Goal: Task Accomplishment & Management: Use online tool/utility

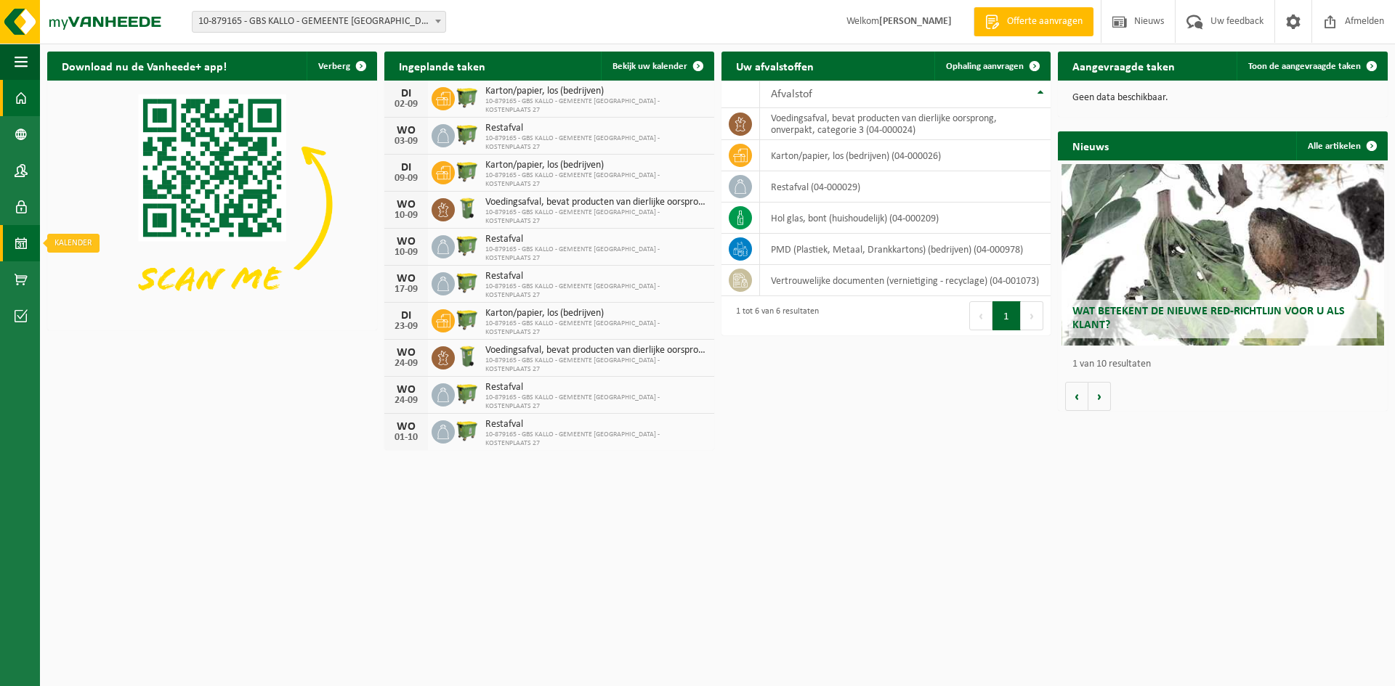
click at [23, 248] on span at bounding box center [21, 243] width 13 height 36
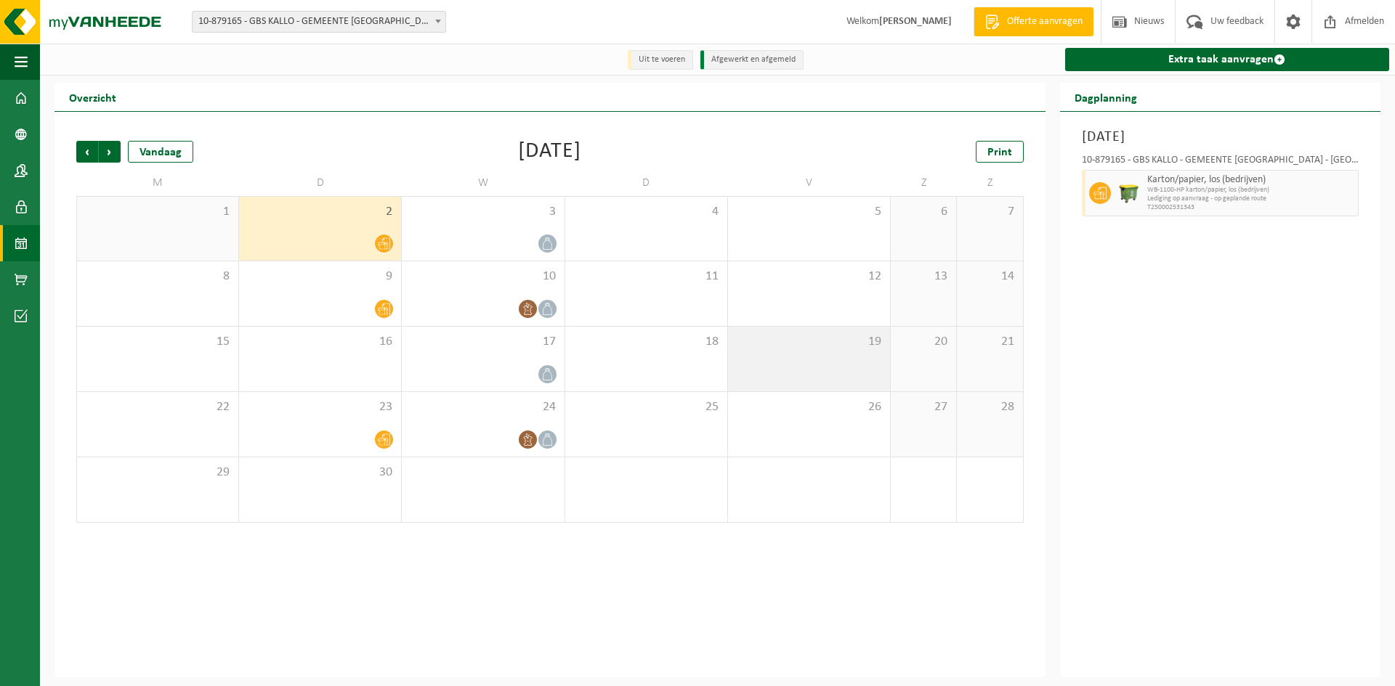
click at [811, 352] on div "19" at bounding box center [809, 359] width 162 height 65
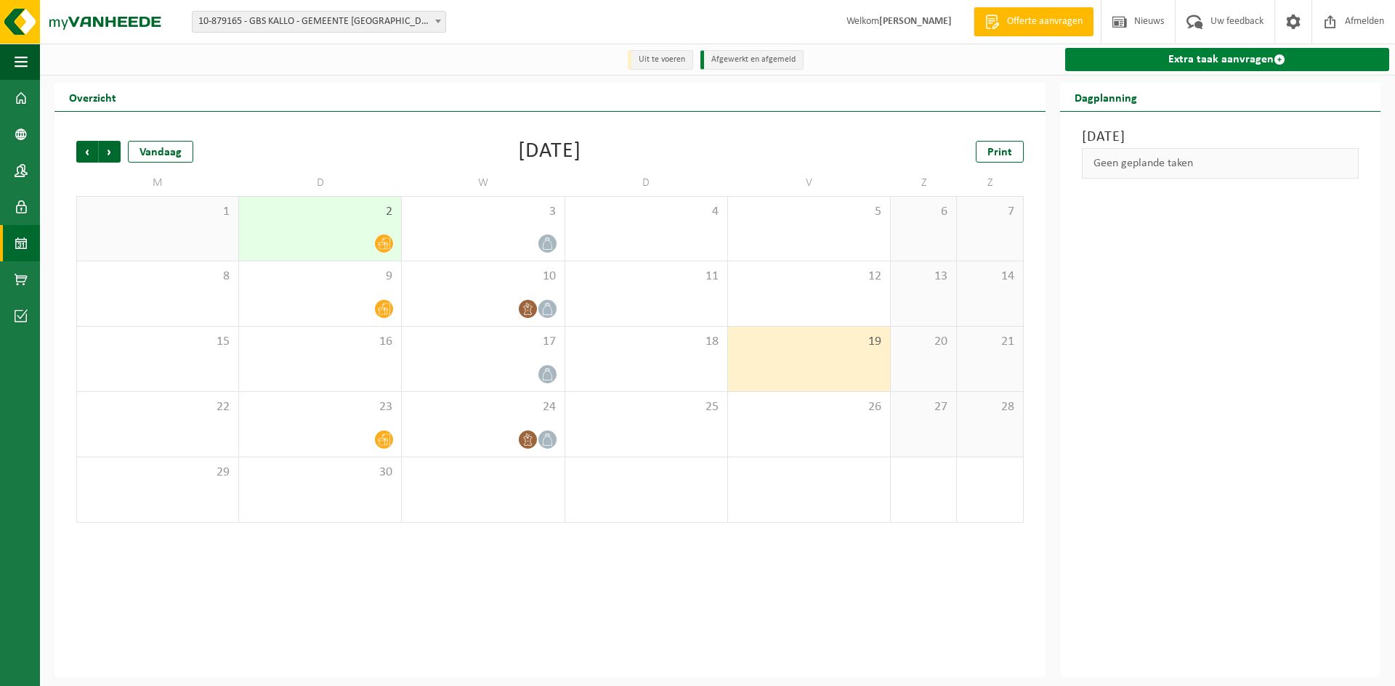
click at [1189, 64] on link "Extra taak aanvragen" at bounding box center [1227, 59] width 324 height 23
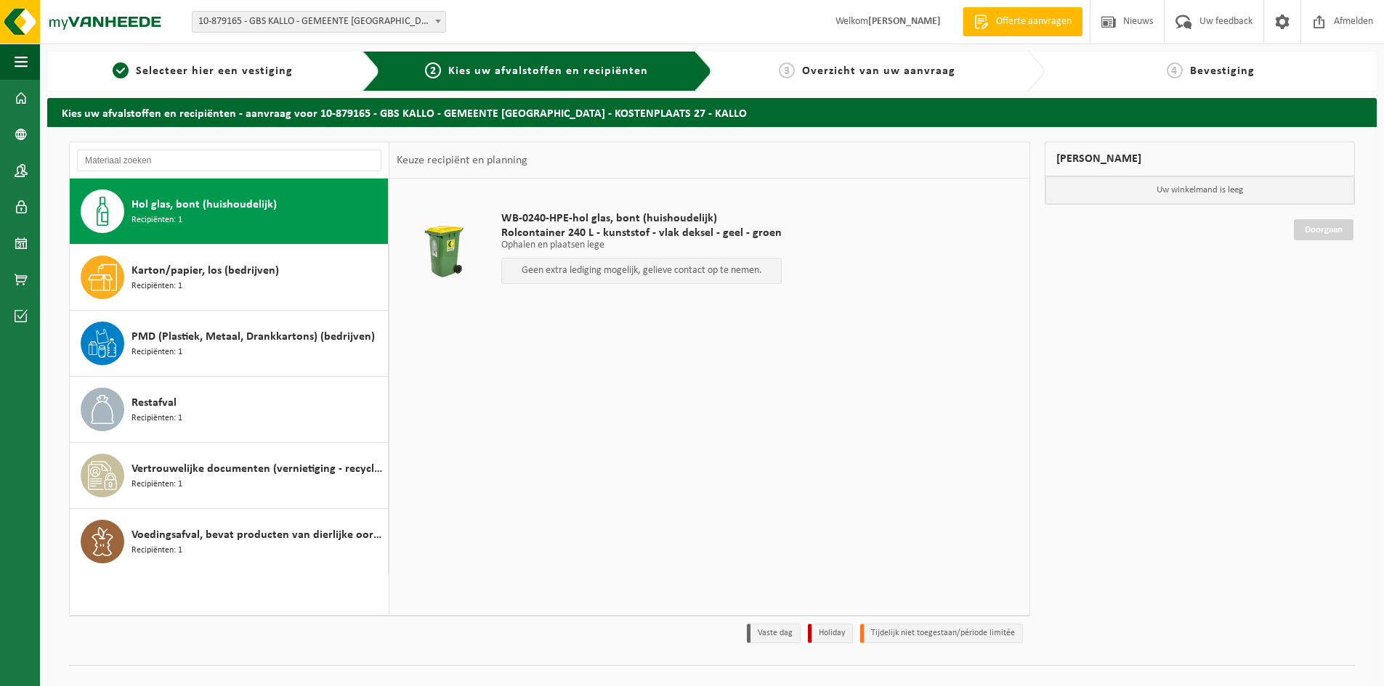
click at [196, 218] on div "Hol glas, bont (huishoudelijk) Recipiënten: 1" at bounding box center [257, 212] width 253 height 44
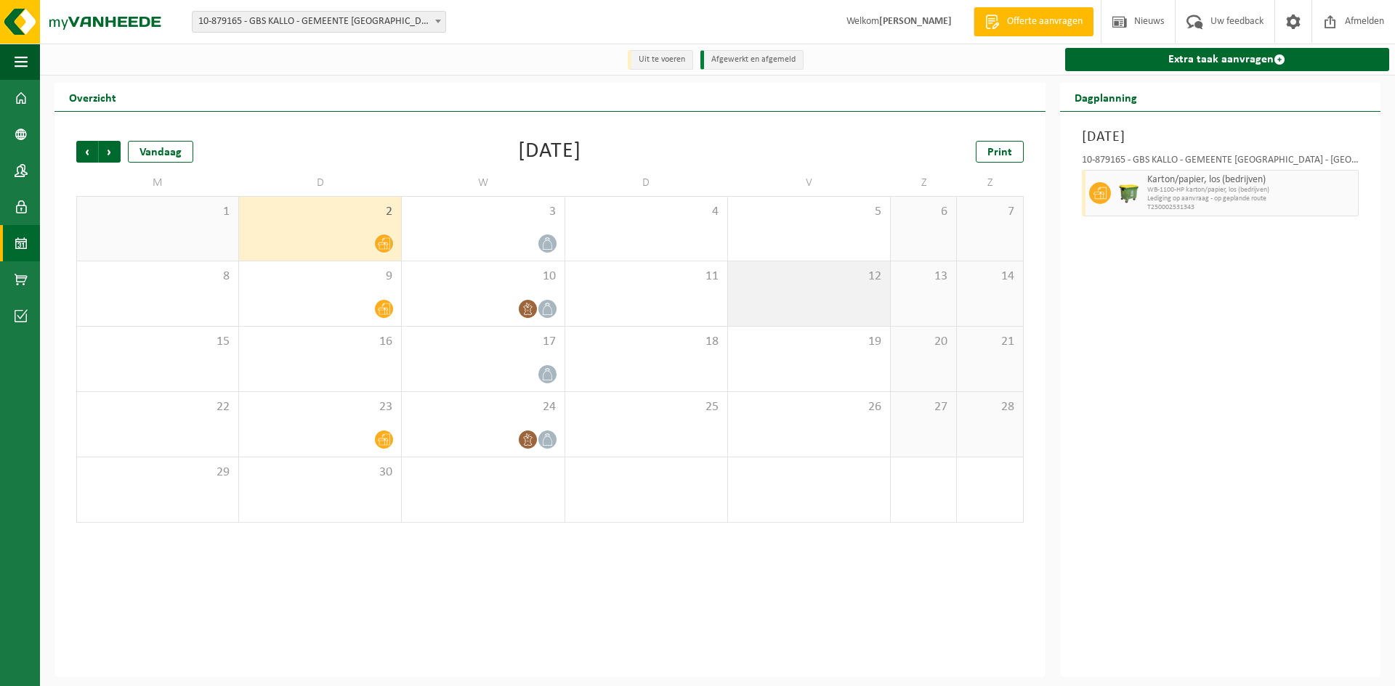
click at [789, 291] on div "12" at bounding box center [809, 293] width 162 height 65
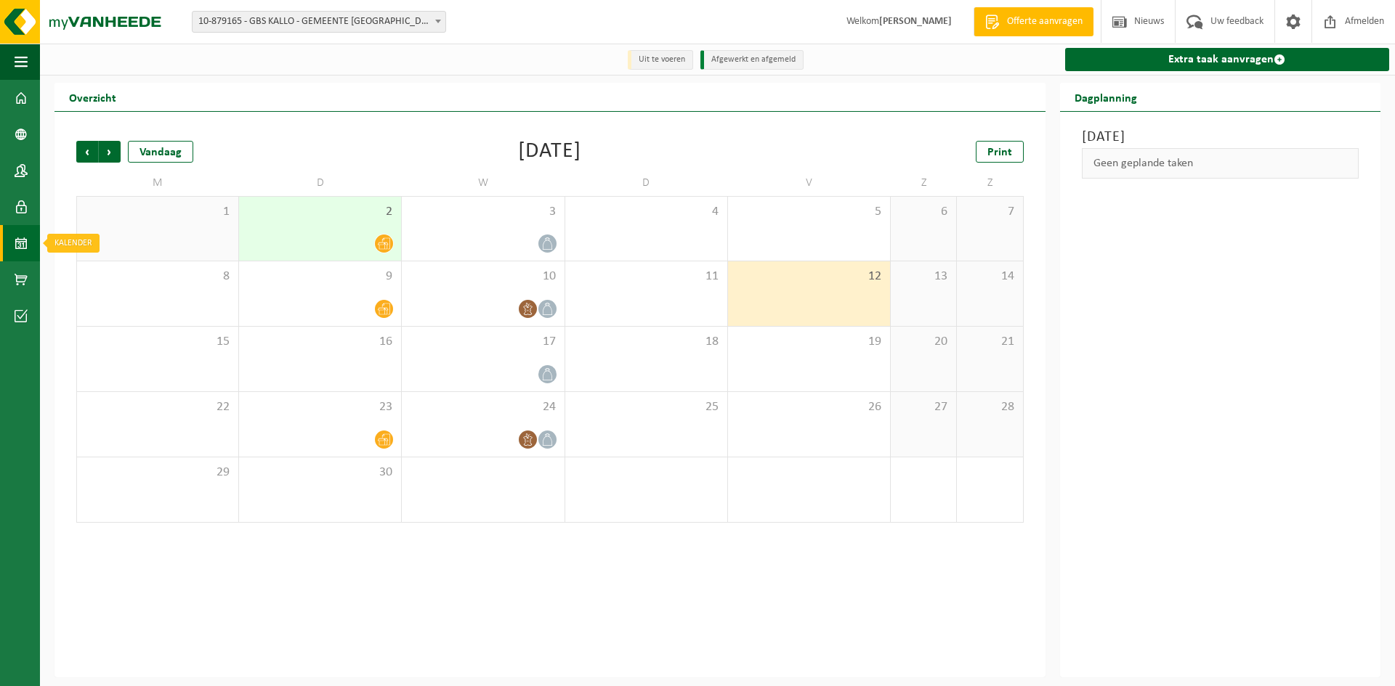
click at [17, 246] on span at bounding box center [21, 243] width 13 height 36
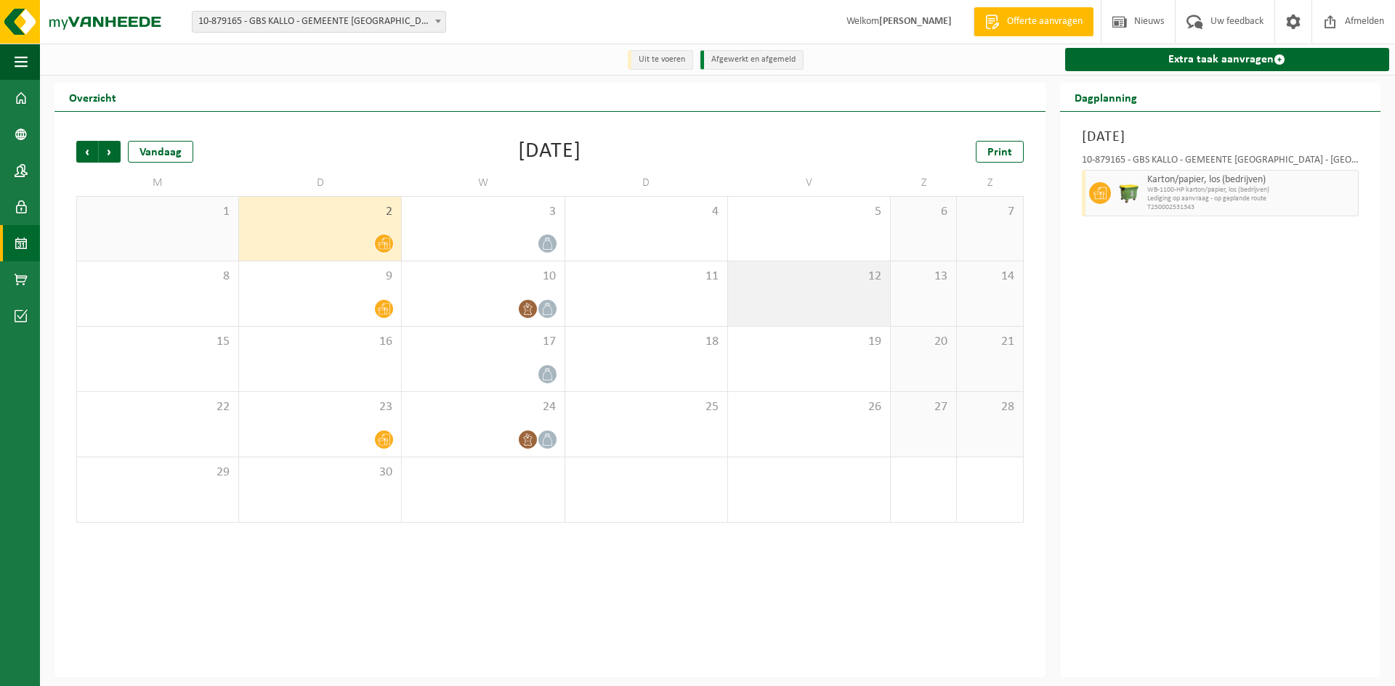
click at [799, 277] on span "12" at bounding box center [808, 277] width 147 height 16
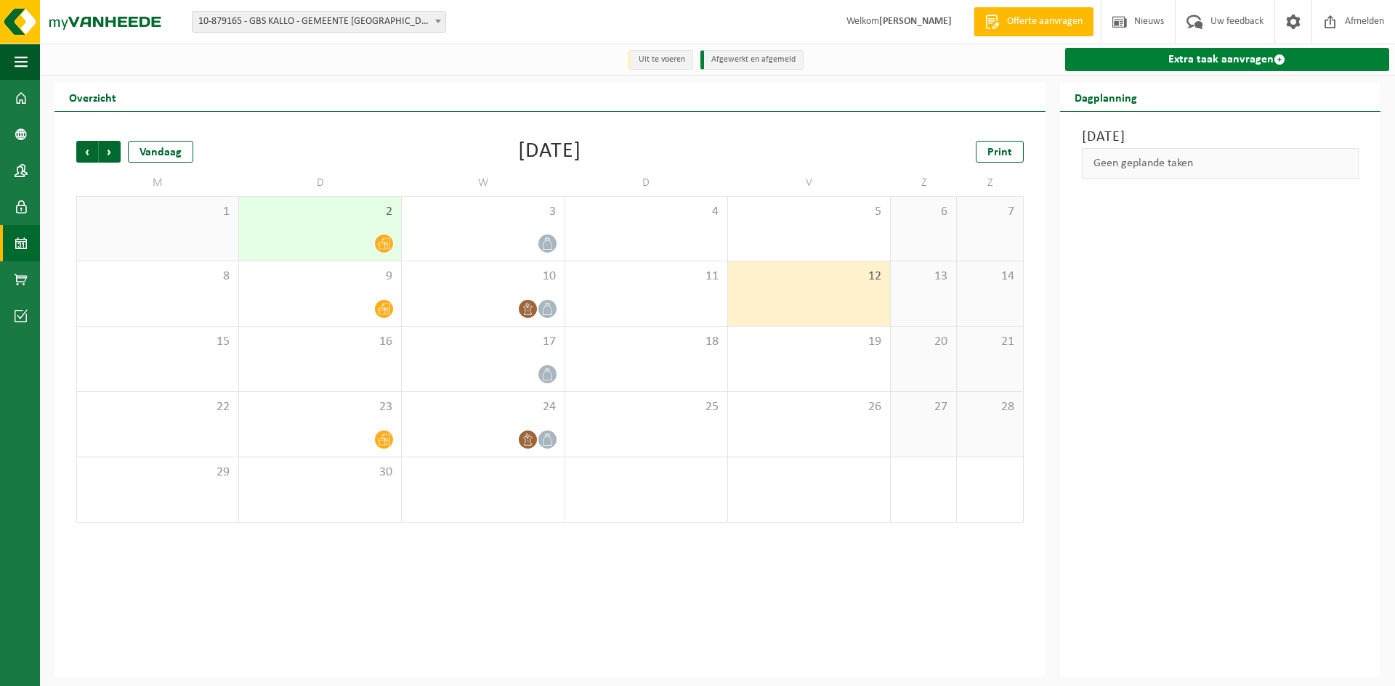
click at [1185, 68] on link "Extra taak aanvragen" at bounding box center [1227, 59] width 324 height 23
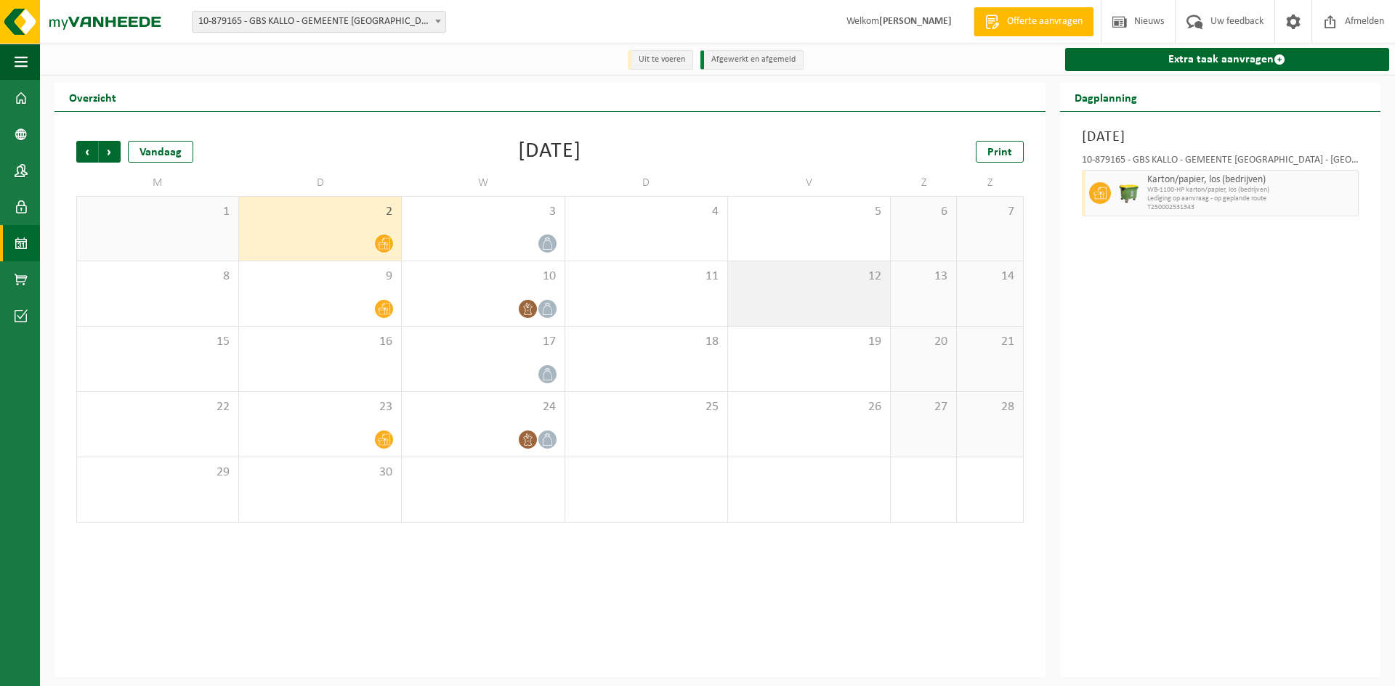
click at [792, 296] on div "12" at bounding box center [809, 293] width 162 height 65
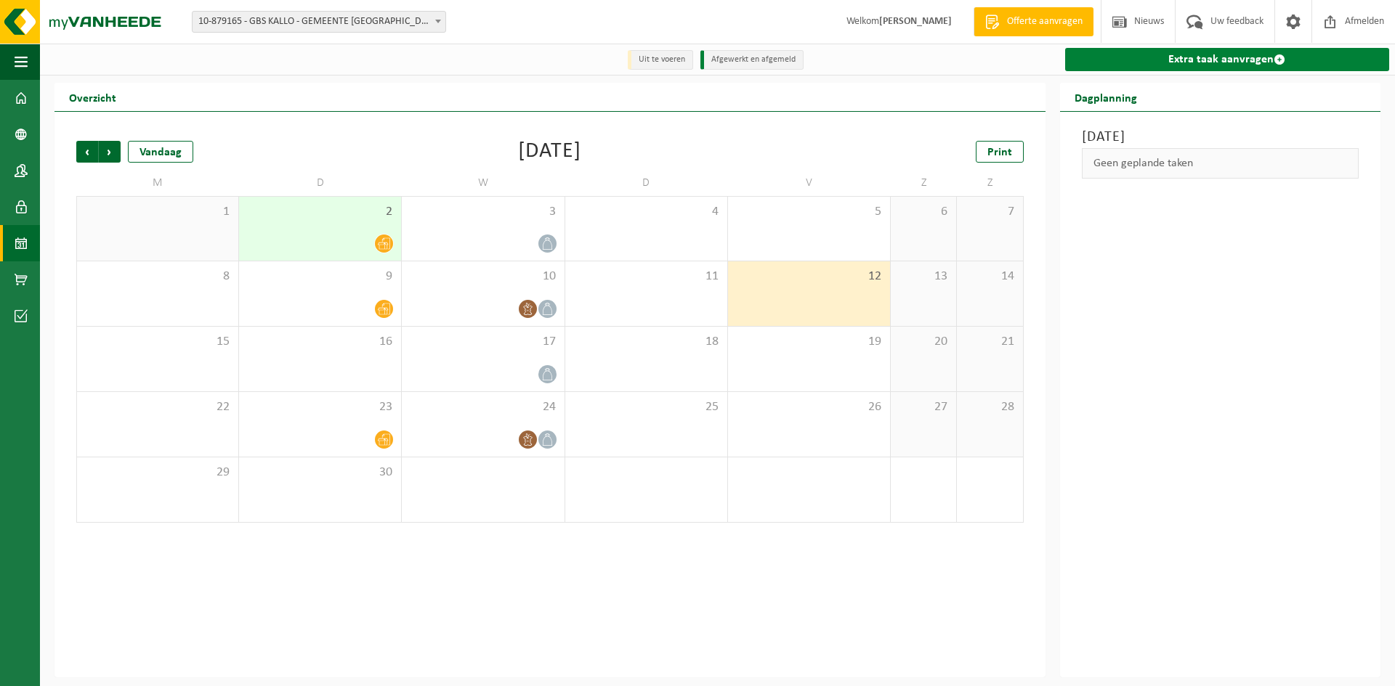
click at [1193, 68] on link "Extra taak aanvragen" at bounding box center [1227, 59] width 324 height 23
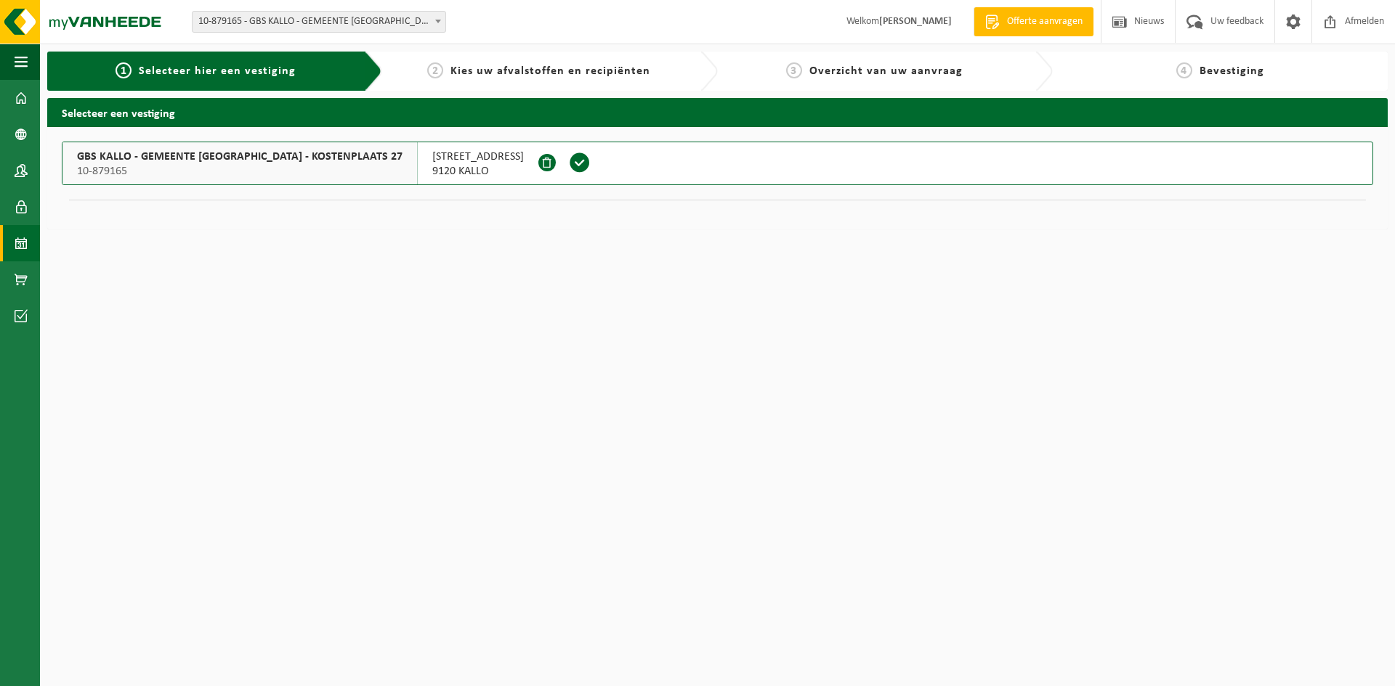
click at [20, 238] on span at bounding box center [21, 243] width 13 height 36
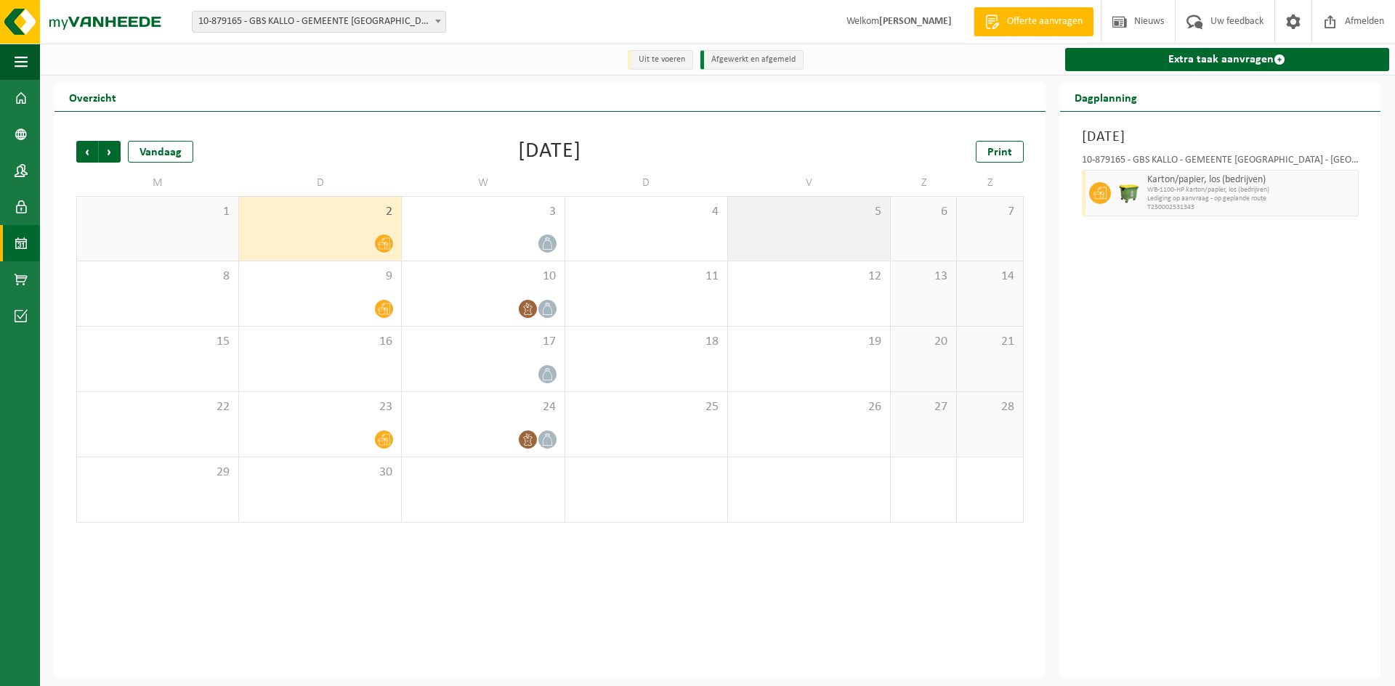
click at [814, 243] on div "5" at bounding box center [809, 229] width 162 height 64
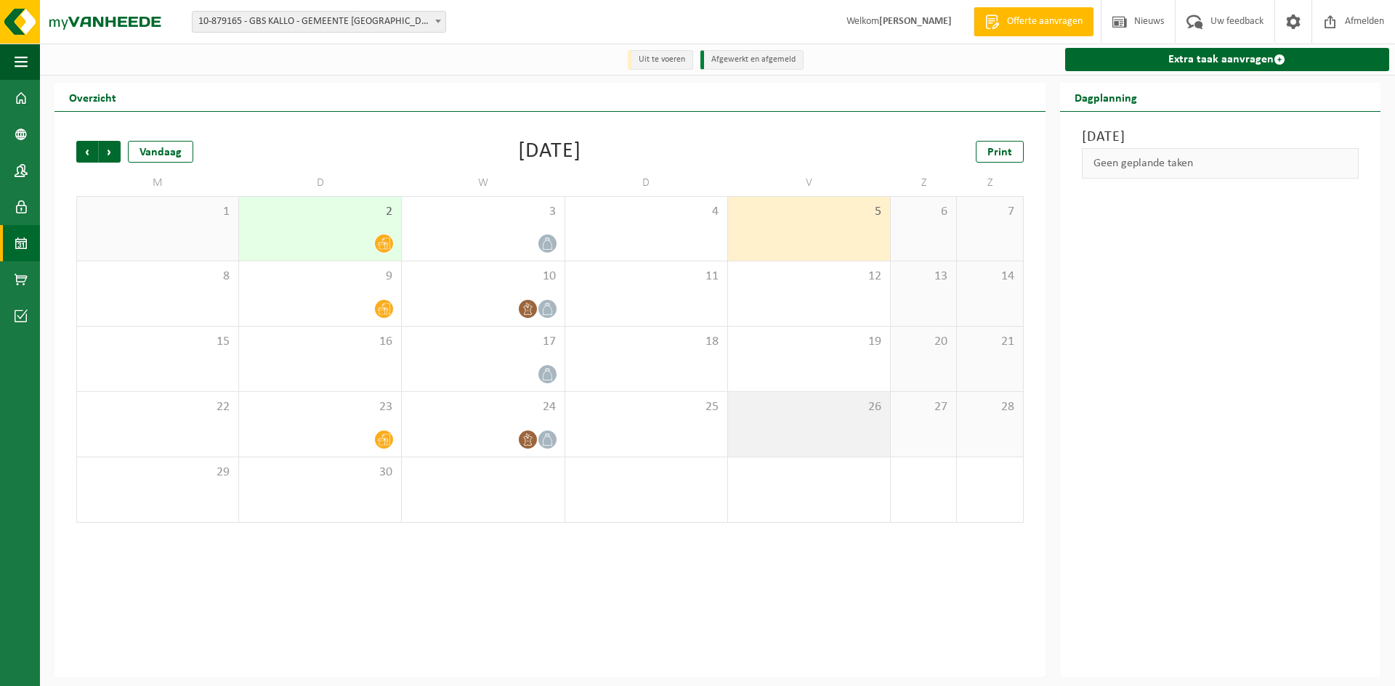
click at [816, 402] on span "26" at bounding box center [808, 408] width 147 height 16
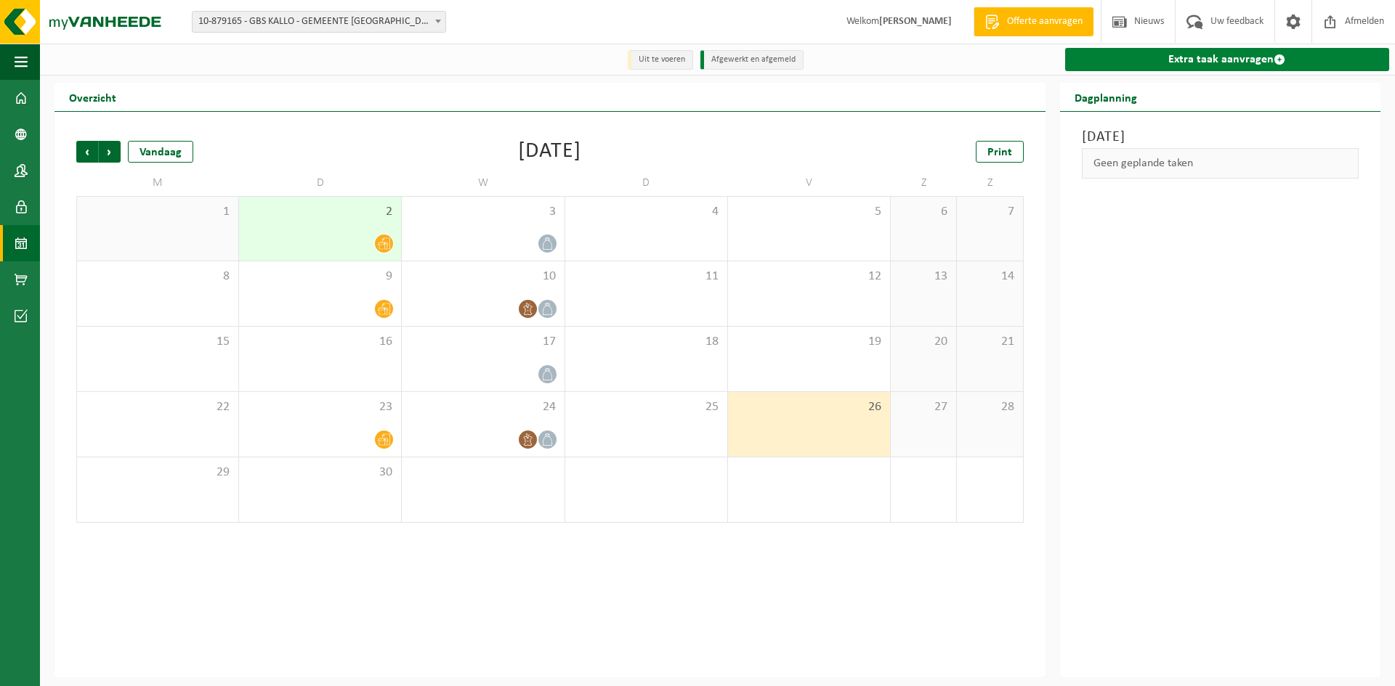
click at [1225, 59] on link "Extra taak aanvragen" at bounding box center [1227, 59] width 324 height 23
